Goal: Task Accomplishment & Management: Manage account settings

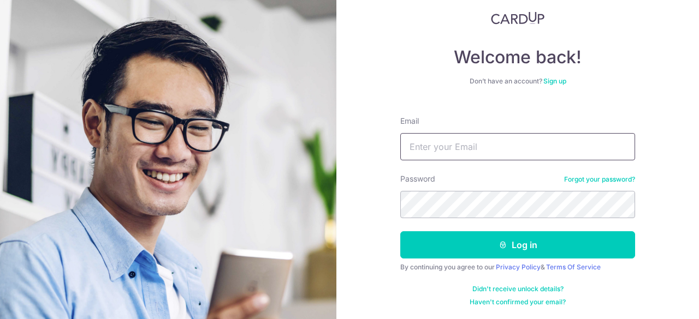
click at [509, 156] on input "Email" at bounding box center [517, 146] width 235 height 27
type input "[PERSON_NAME][EMAIL_ADDRESS][DOMAIN_NAME]"
drag, startPoint x: 506, startPoint y: 153, endPoint x: 167, endPoint y: 133, distance: 340.0
click at [198, 139] on section "Welcome back! Don’t have an account? Sign up Email sean.leojw@gmail.com Passwor…" at bounding box center [349, 159] width 699 height 319
click at [400, 231] on button "Log in" at bounding box center [517, 244] width 235 height 27
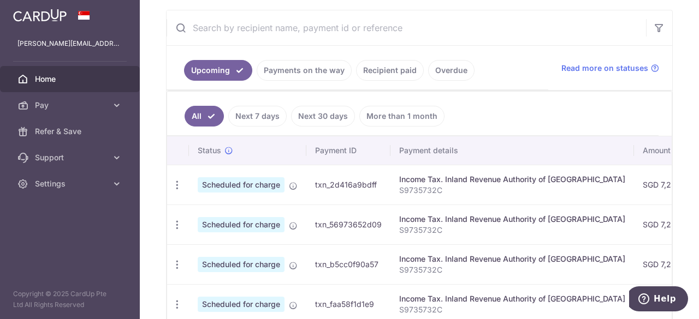
scroll to position [161, 0]
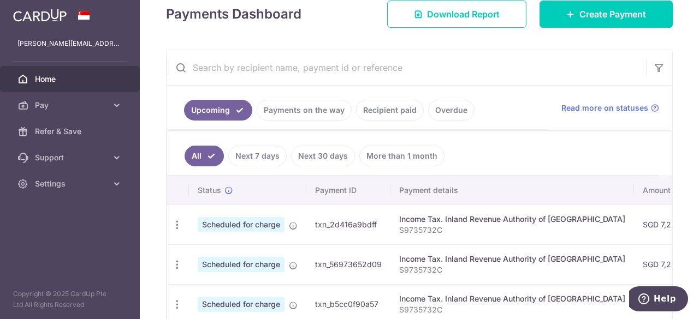
click at [325, 109] on link "Payments on the way" at bounding box center [303, 110] width 95 height 21
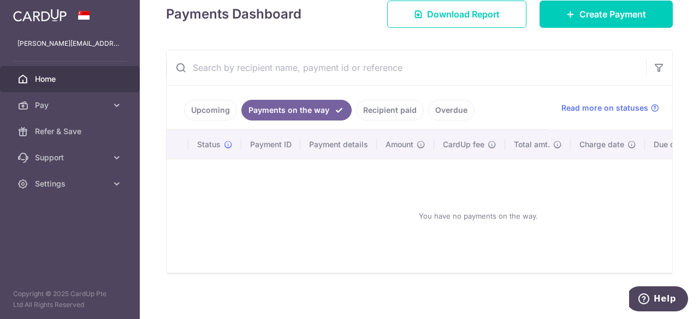
click at [367, 109] on link "Recipient paid" at bounding box center [390, 110] width 68 height 21
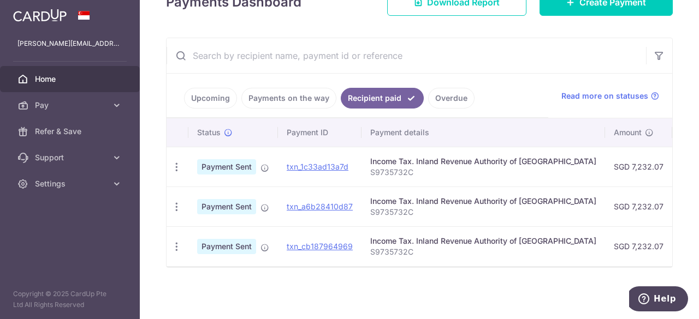
click at [433, 94] on link "Overdue" at bounding box center [451, 98] width 46 height 21
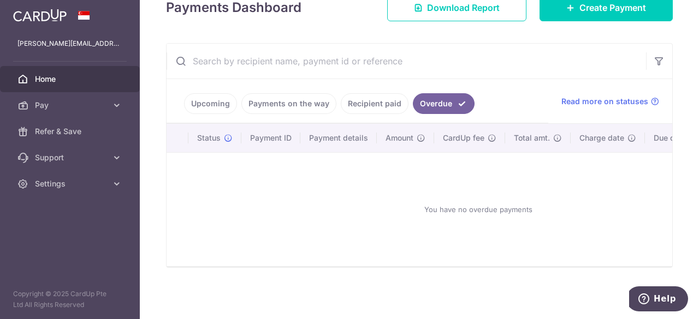
scroll to position [170, 0]
click at [243, 94] on li "Payments on the way" at bounding box center [286, 103] width 99 height 21
click at [228, 100] on link "Upcoming" at bounding box center [210, 103] width 53 height 21
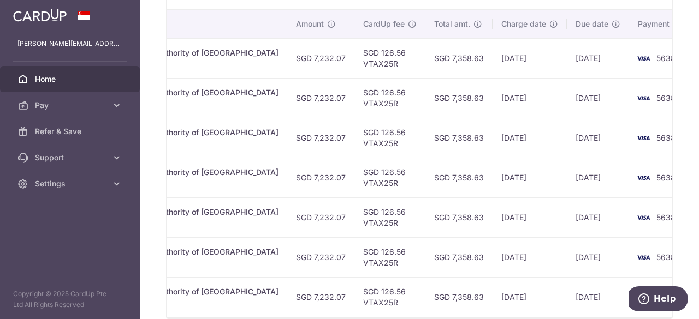
scroll to position [0, 0]
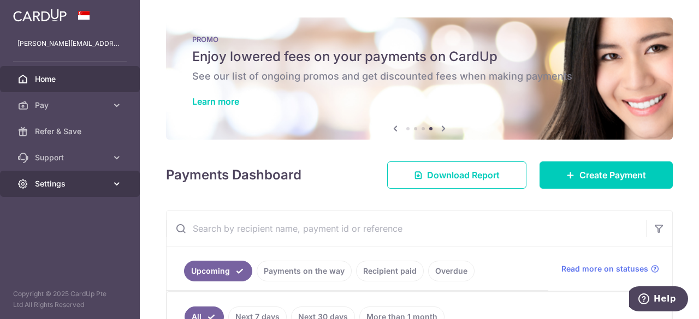
click at [106, 185] on span "Settings" at bounding box center [71, 183] width 72 height 11
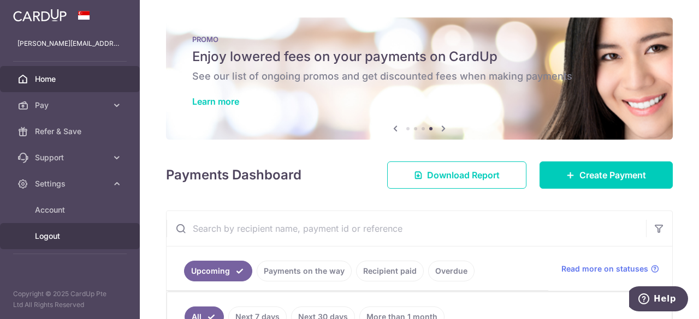
click at [61, 231] on span "Logout" at bounding box center [71, 236] width 72 height 11
